Goal: Task Accomplishment & Management: Use online tool/utility

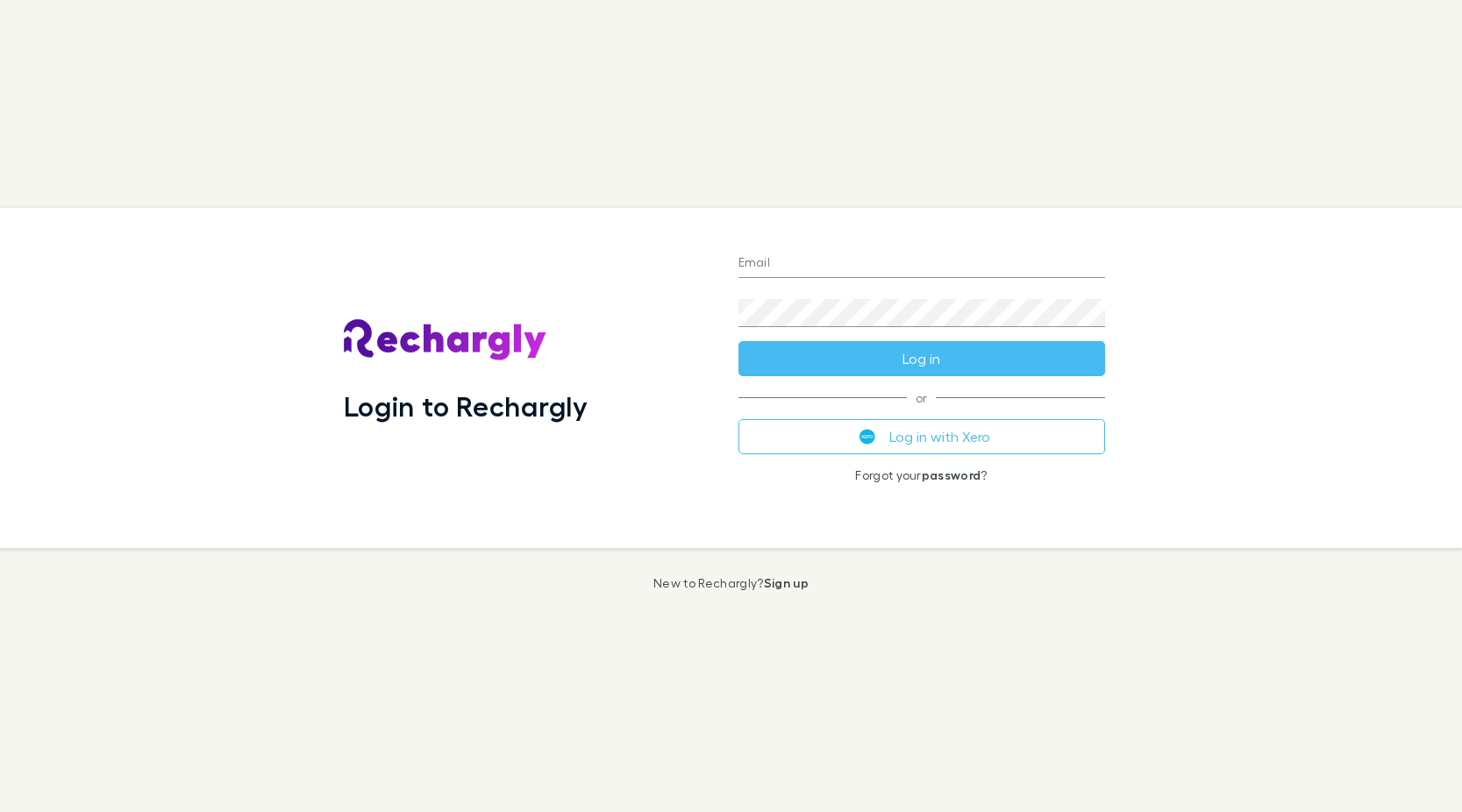
click at [849, 260] on input "Email" at bounding box center [921, 264] width 366 height 28
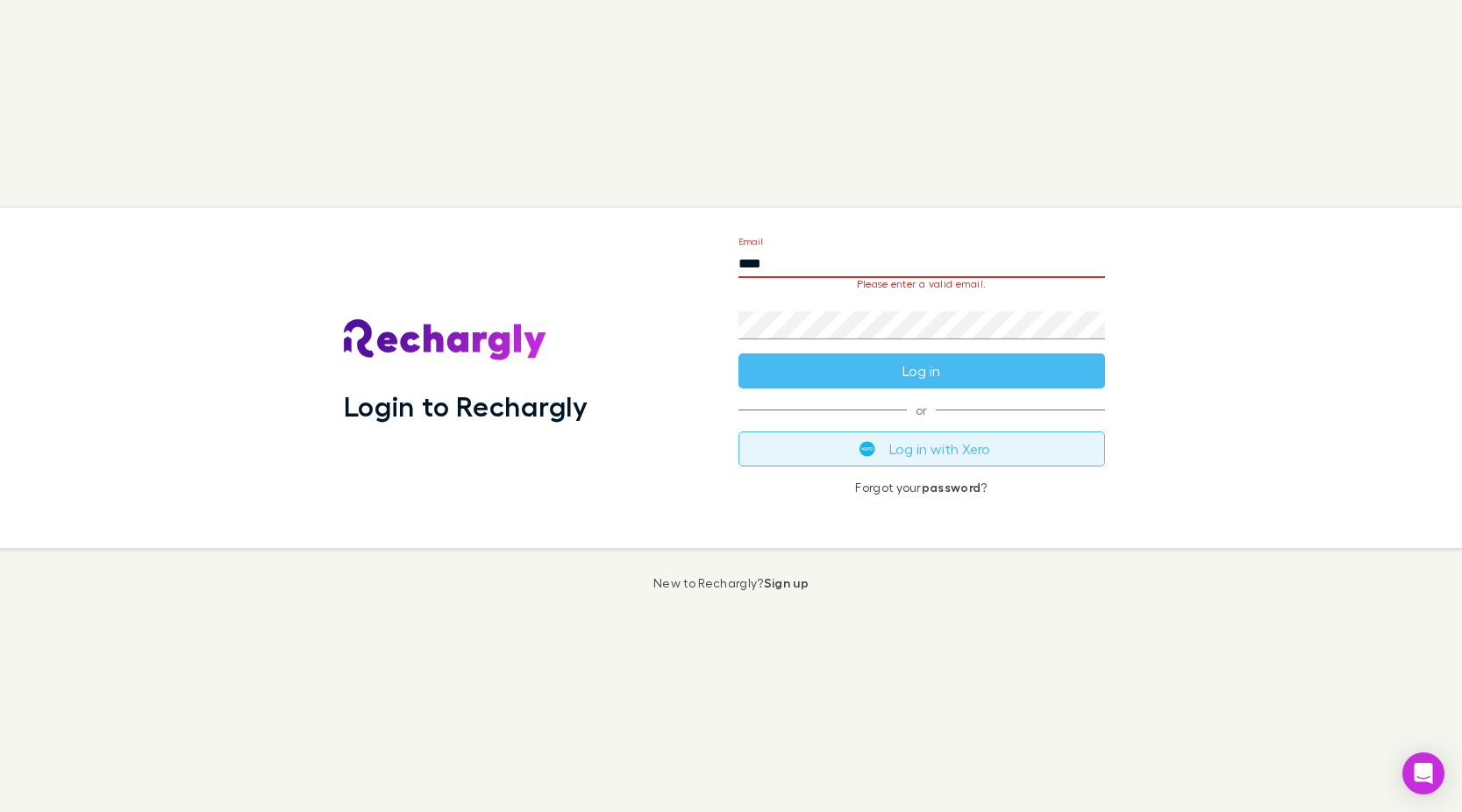
type input "****"
click at [893, 451] on button "Log in with Xero" at bounding box center [921, 448] width 366 height 35
